Goal: Information Seeking & Learning: Learn about a topic

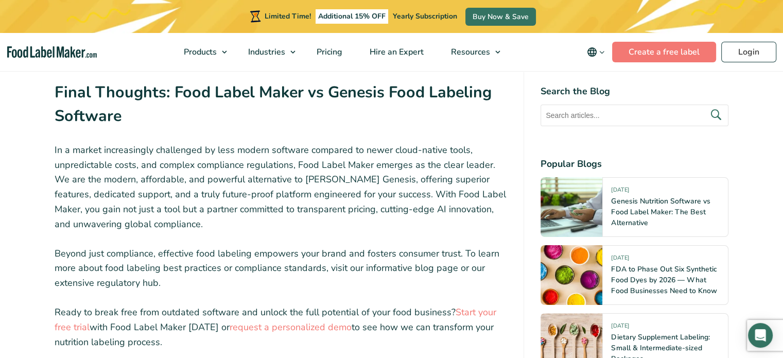
scroll to position [3610, 0]
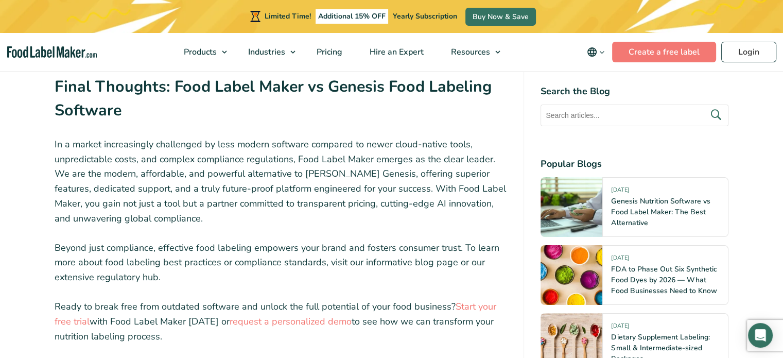
click at [275, 137] on p "In a market increasingly challenged by less modern software compared to newer c…" at bounding box center [281, 181] width 453 height 89
click at [316, 137] on p "In a market increasingly challenged by less modern software compared to newer c…" at bounding box center [281, 181] width 453 height 89
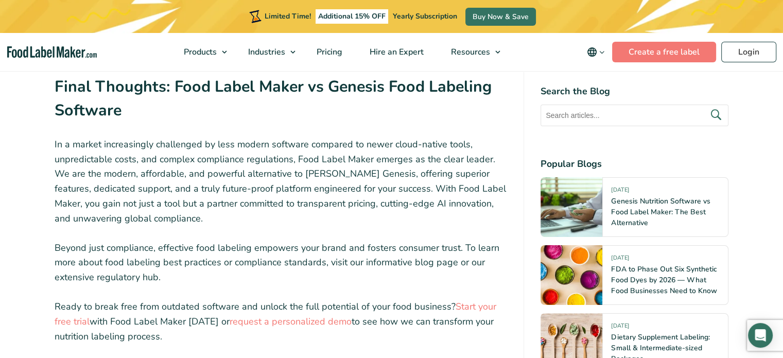
click at [349, 137] on p "In a market increasingly challenged by less modern software compared to newer c…" at bounding box center [281, 181] width 453 height 89
click at [307, 137] on p "In a market increasingly challenged by less modern software compared to newer c…" at bounding box center [281, 181] width 453 height 89
